Goal: Information Seeking & Learning: Understand process/instructions

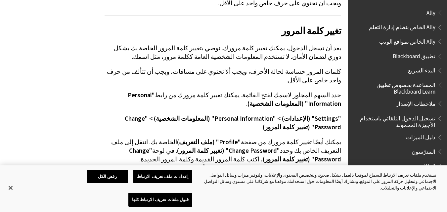
scroll to position [1822, 0]
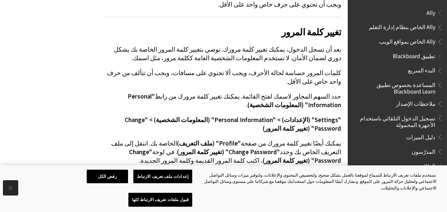
click at [11, 195] on button "إغلاق" at bounding box center [10, 188] width 15 height 15
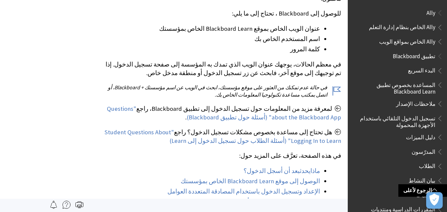
scroll to position [0, 0]
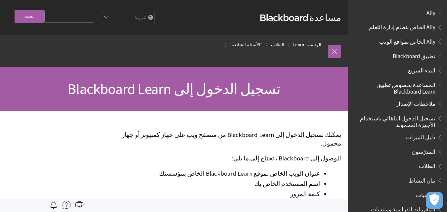
click at [64, 22] on input "Search Query" at bounding box center [69, 16] width 50 height 13
type input "j"
type input "تسجيل دخول"
click at [15, 10] on input "بحث" at bounding box center [30, 16] width 30 height 13
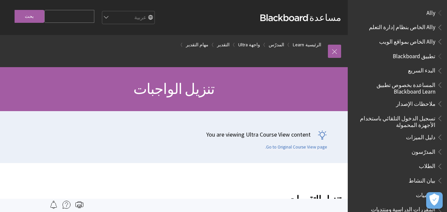
click at [94, 15] on input "Search Query" at bounding box center [69, 16] width 50 height 13
type input "تسجيل دخول"
click at [41, 19] on input "بحث" at bounding box center [30, 16] width 30 height 13
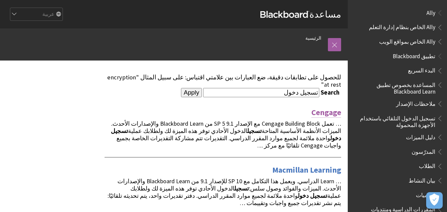
click at [329, 107] on link "Cengage" at bounding box center [326, 112] width 30 height 11
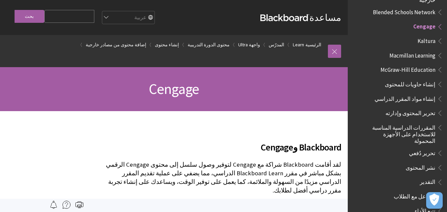
click at [190, 75] on div "Cengage" at bounding box center [174, 89] width 348 height 44
click at [188, 88] on span "Cengage" at bounding box center [174, 89] width 50 height 18
click at [167, 89] on span "Cengage" at bounding box center [174, 89] width 50 height 18
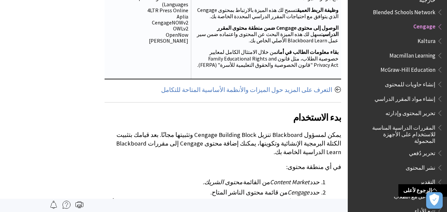
scroll to position [270, 0]
